Goal: Navigation & Orientation: Find specific page/section

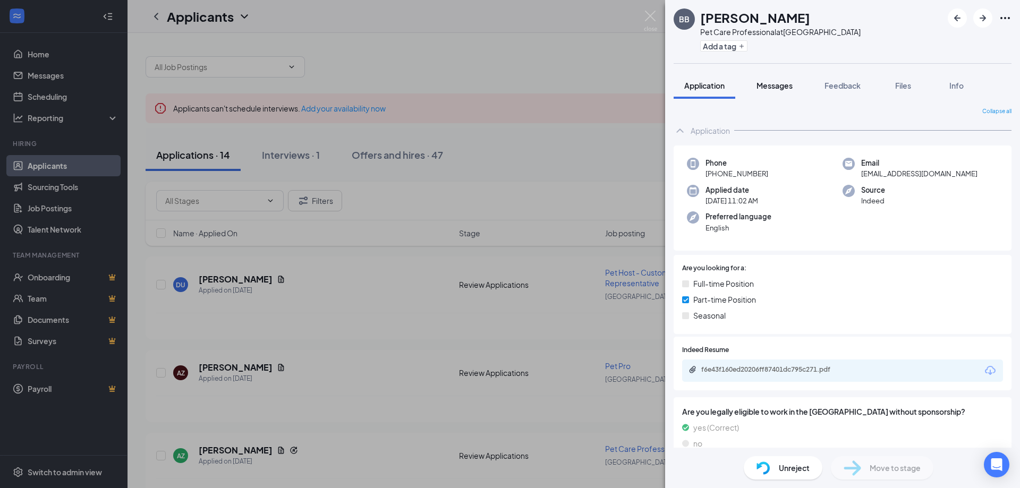
click at [771, 93] on button "Messages" at bounding box center [774, 85] width 57 height 27
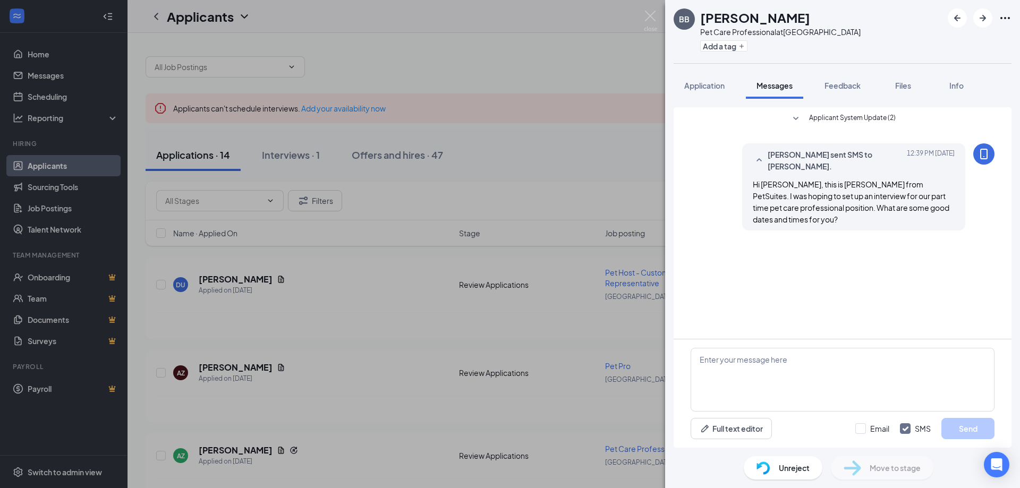
click at [507, 64] on div "BB [PERSON_NAME] Pet Care Professional at [GEOGRAPHIC_DATA] Add a tag Applicati…" at bounding box center [510, 244] width 1020 height 488
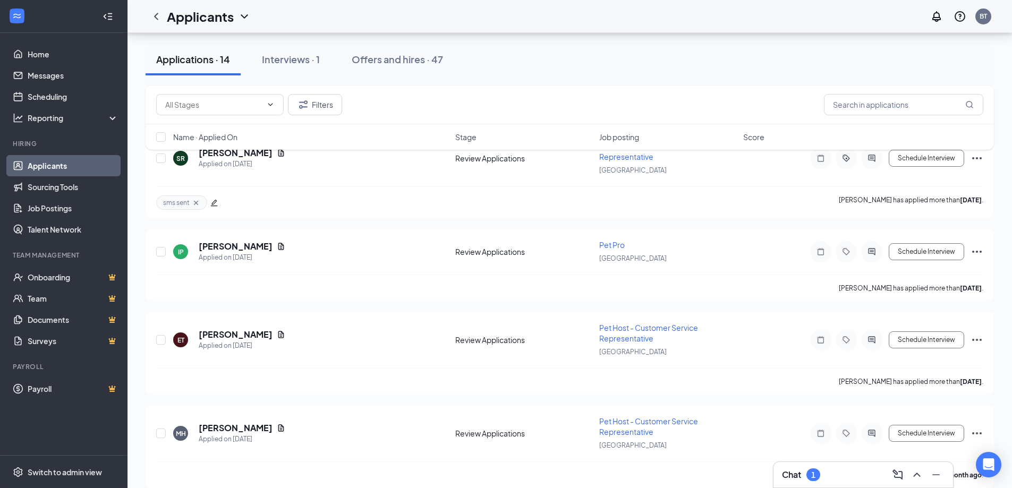
scroll to position [850, 0]
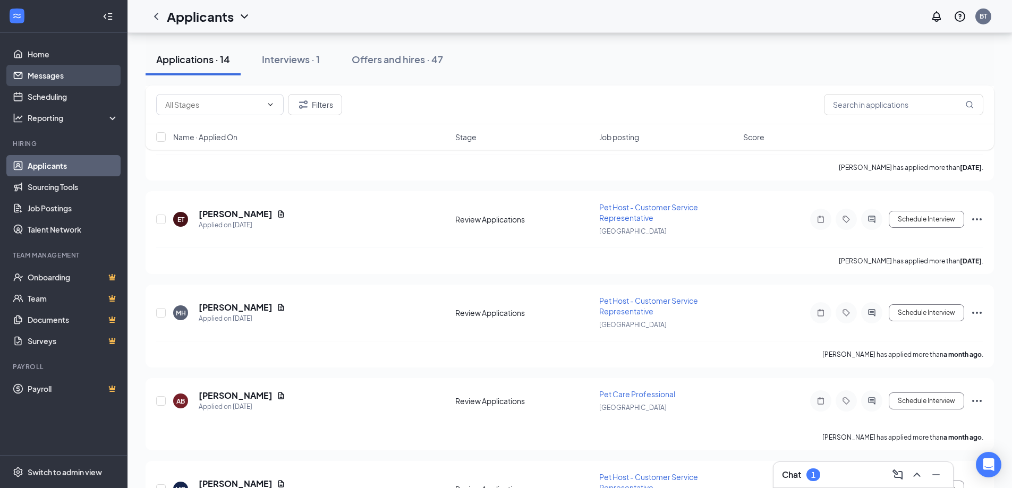
click at [31, 70] on link "Messages" at bounding box center [73, 75] width 91 height 21
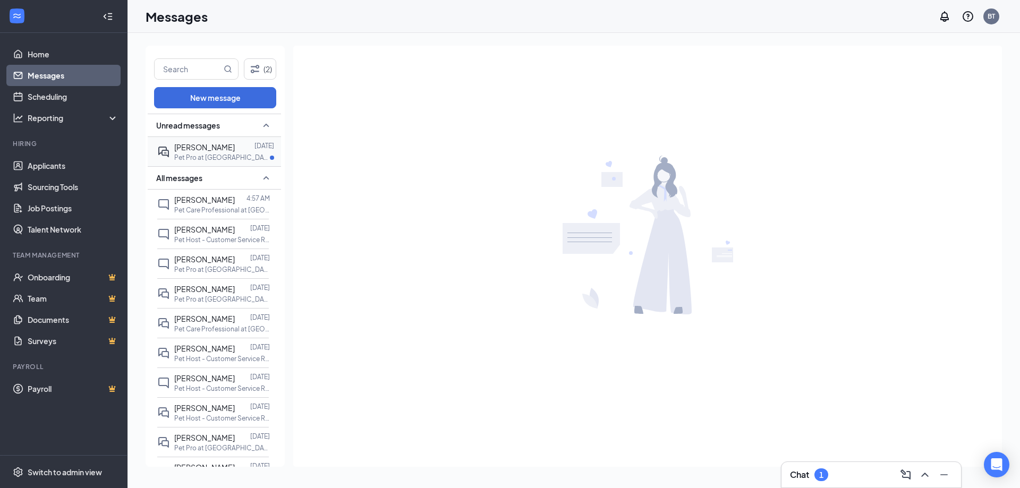
click at [214, 160] on p "Pet Pro at [GEOGRAPHIC_DATA]" at bounding box center [222, 157] width 96 height 9
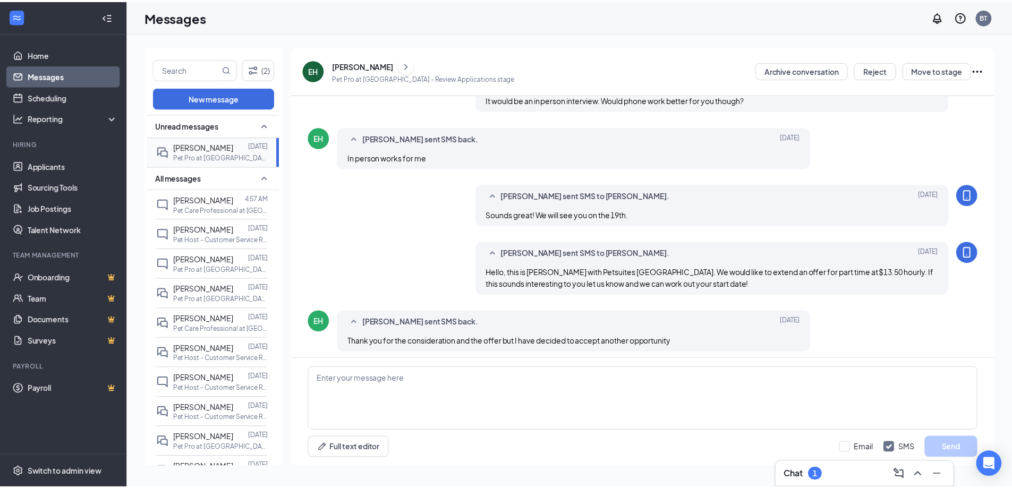
scroll to position [356, 0]
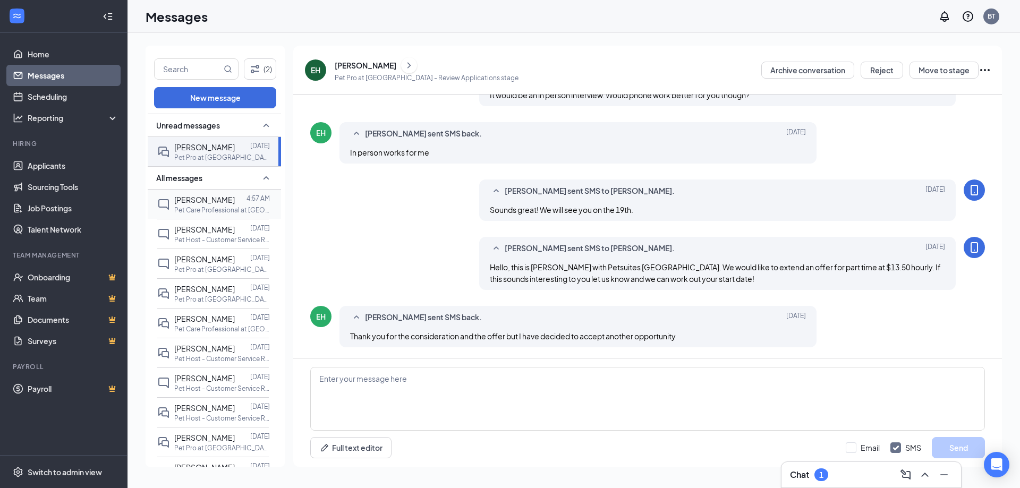
click at [192, 203] on span "[PERSON_NAME]" at bounding box center [204, 200] width 61 height 10
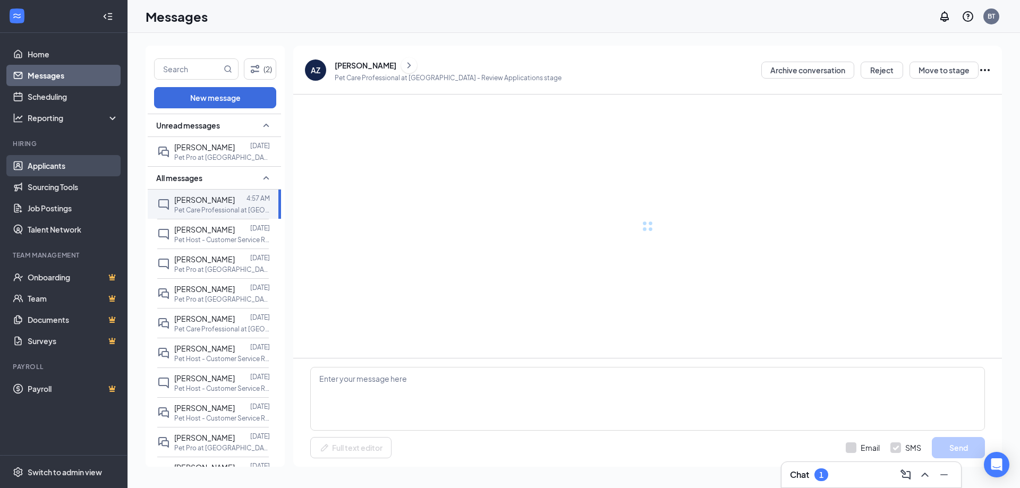
click at [54, 161] on link "Applicants" at bounding box center [73, 165] width 91 height 21
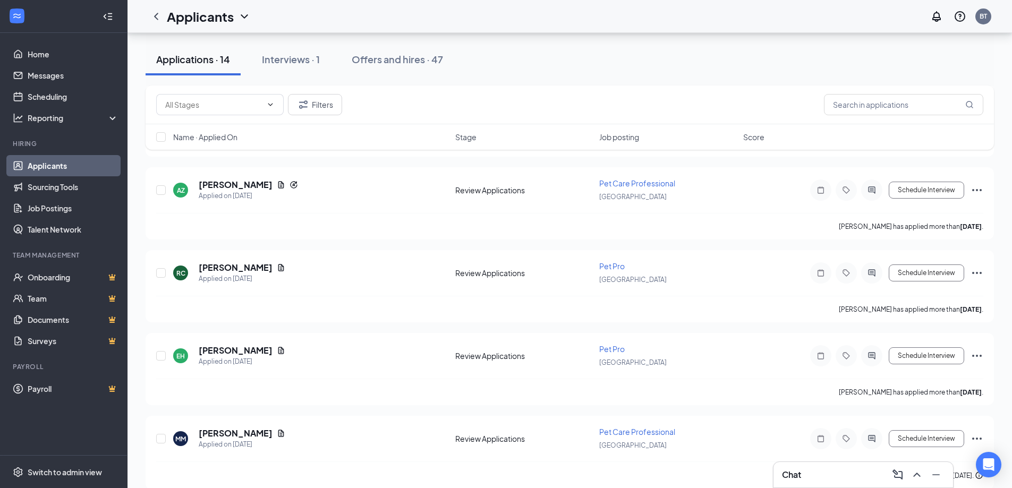
scroll to position [319, 0]
